Goal: Ask a question: Seek information or help from site administrators or community

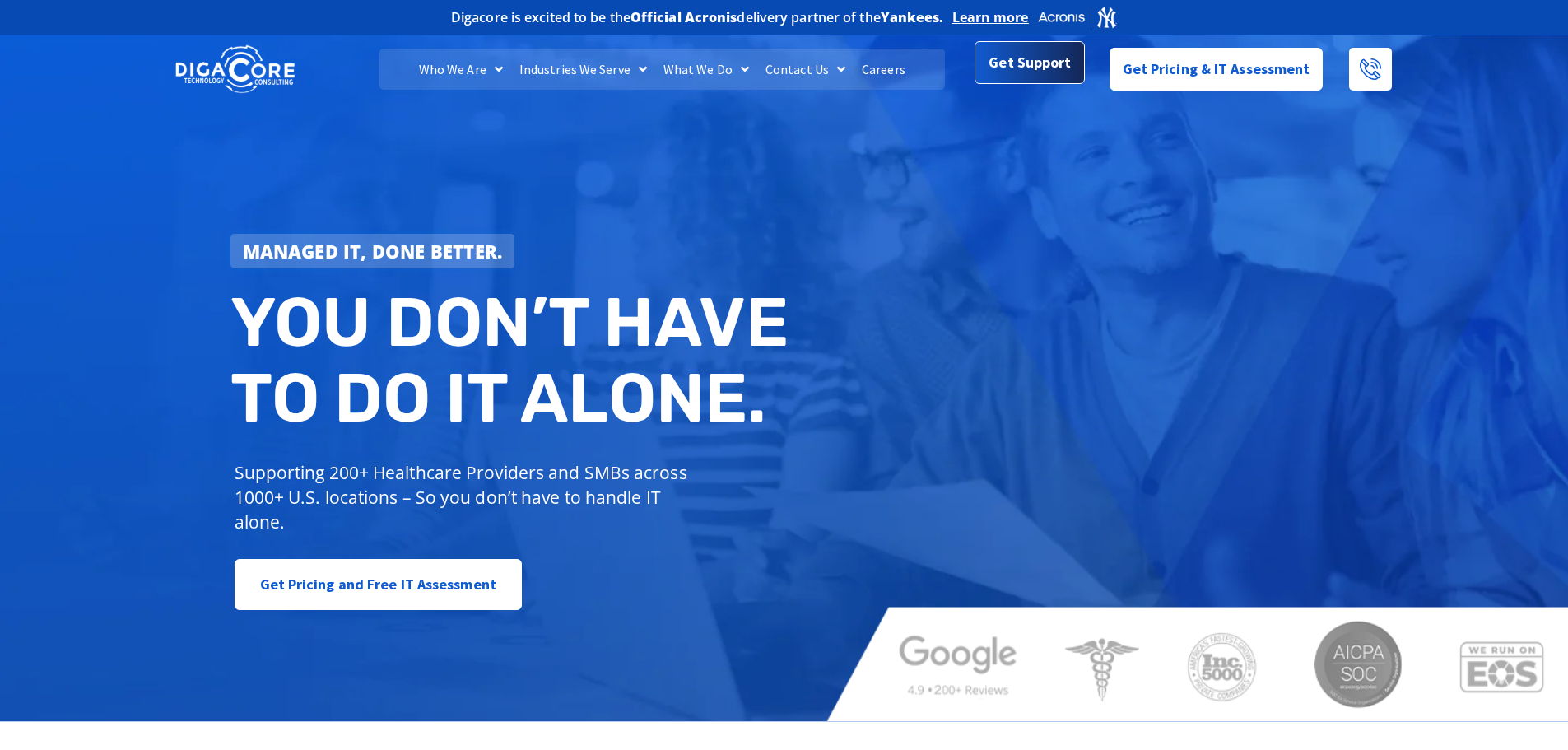
click at [1020, 75] on span "Get Support" at bounding box center [1030, 62] width 82 height 33
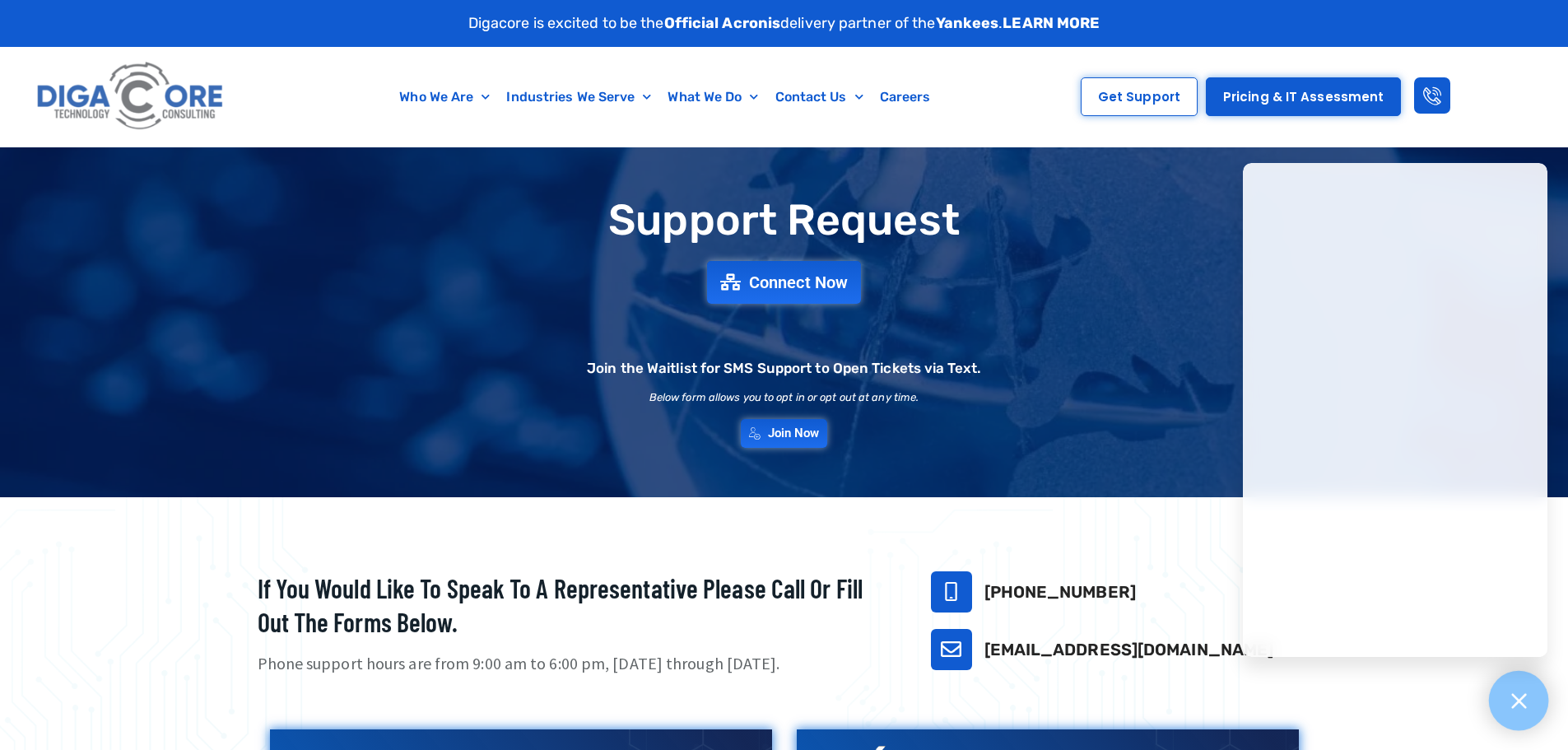
click at [1522, 711] on icon at bounding box center [1519, 701] width 21 height 21
click at [1190, 388] on div "Support Request Connect Now Join the Waitlist for SMS Support to Open Tickets v…" at bounding box center [784, 321] width 1152 height 267
click at [1517, 702] on icon at bounding box center [1518, 700] width 15 height 15
click at [1512, 697] on icon at bounding box center [1519, 701] width 21 height 21
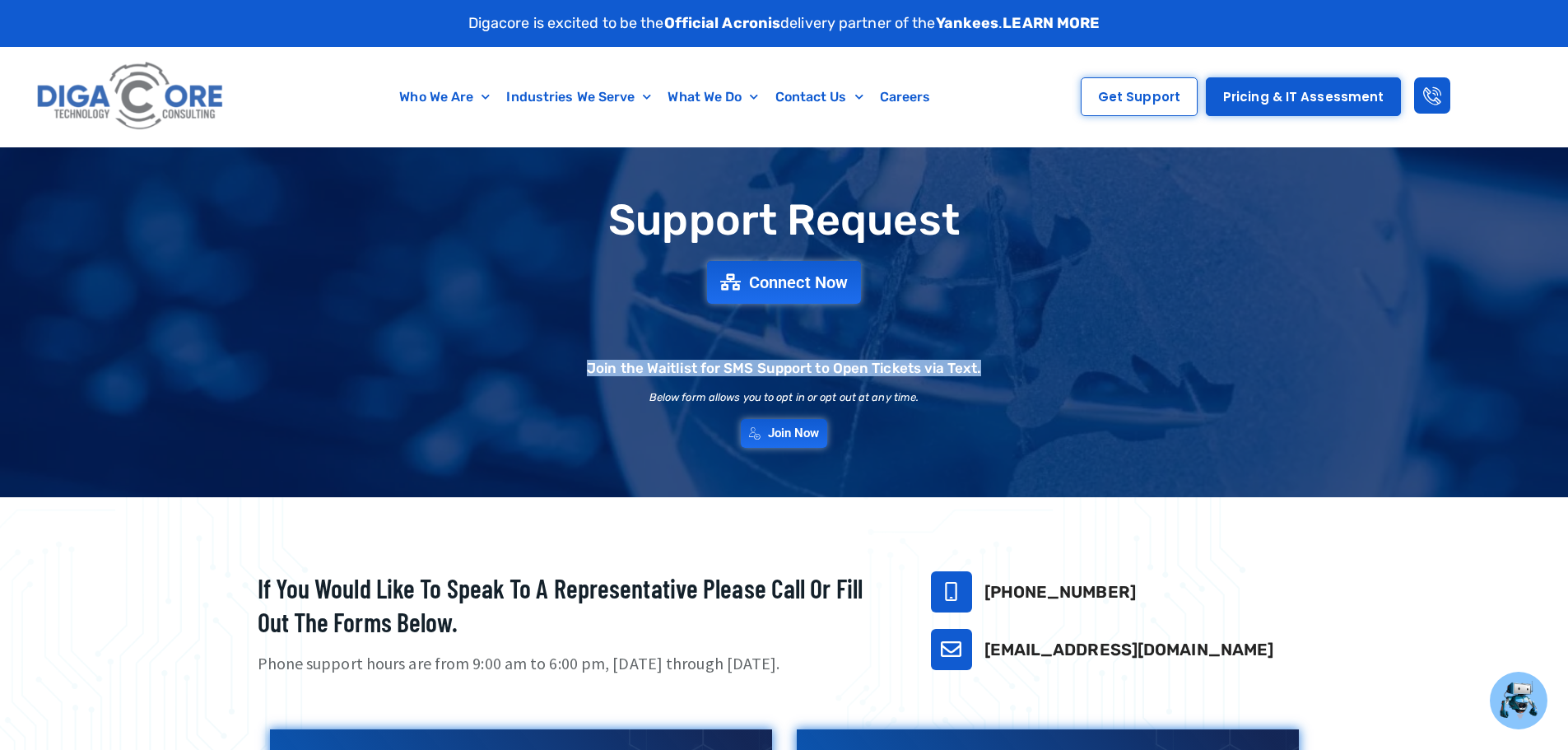
drag, startPoint x: 589, startPoint y: 368, endPoint x: 980, endPoint y: 368, distance: 391.0
click at [980, 368] on div "Support Request Connect Now Join the Waitlist for SMS Support to Open Tickets v…" at bounding box center [784, 321] width 1152 height 267
